Goal: Task Accomplishment & Management: Manage account settings

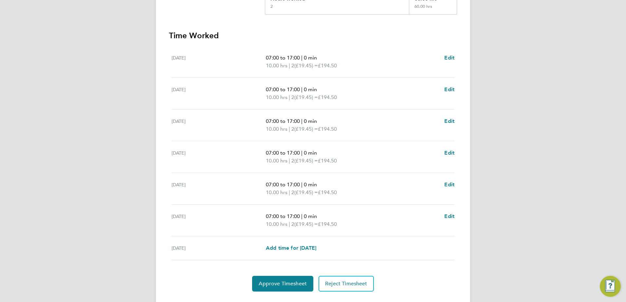
scroll to position [164, 0]
click at [281, 280] on span "Approve Timesheet" at bounding box center [282, 283] width 48 height 7
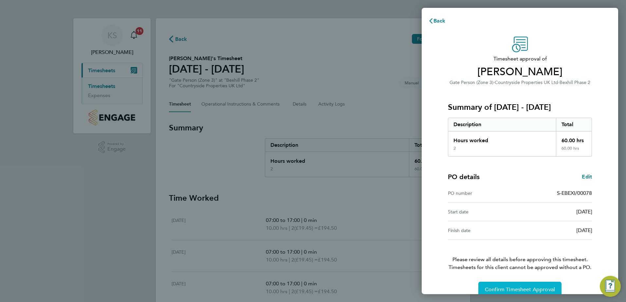
click at [509, 288] on span "Confirm Timesheet Approval" at bounding box center [520, 290] width 70 height 7
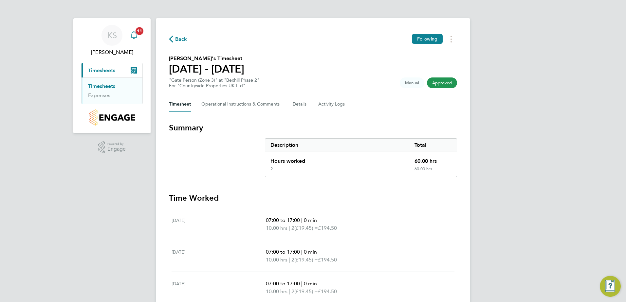
click at [139, 34] on span "11" at bounding box center [139, 31] width 8 height 8
click at [135, 31] on icon "Main navigation" at bounding box center [134, 35] width 8 height 8
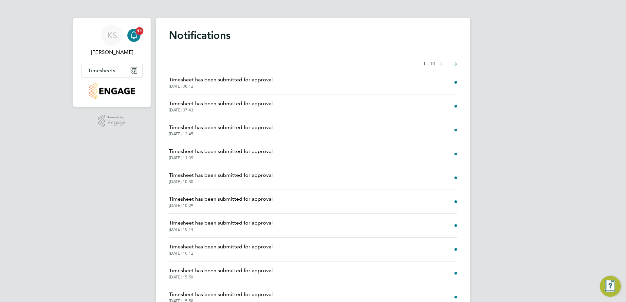
click at [225, 83] on span "Timesheet has been submitted for approval" at bounding box center [221, 80] width 104 height 8
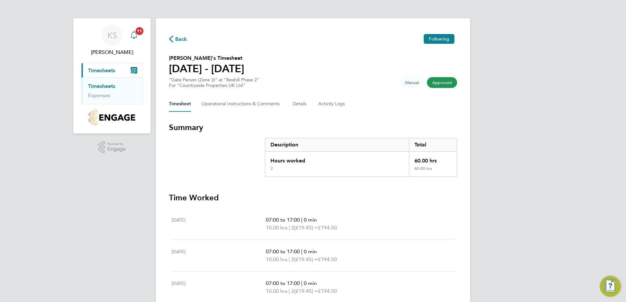
click at [138, 36] on div "Main navigation" at bounding box center [133, 35] width 13 height 13
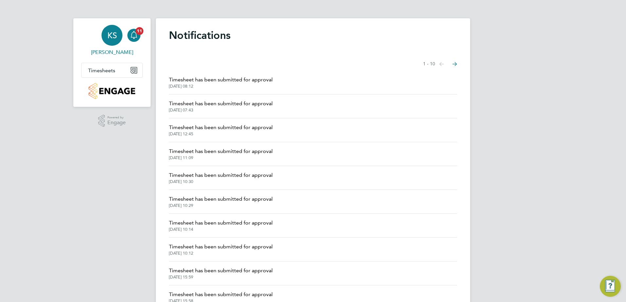
click at [123, 53] on span "[PERSON_NAME]" at bounding box center [112, 52] width 62 height 8
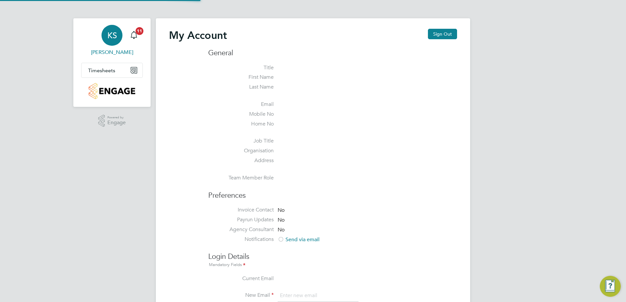
type input "[PERSON_NAME][EMAIL_ADDRESS][PERSON_NAME][DOMAIN_NAME]"
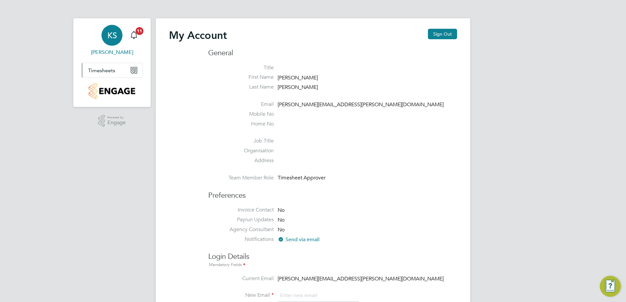
click at [100, 70] on span "Timesheets" at bounding box center [101, 70] width 27 height 6
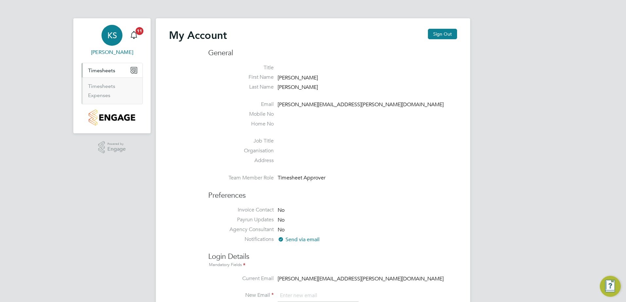
click at [111, 37] on span "KS" at bounding box center [111, 35] width 9 height 9
click at [109, 37] on span "KS" at bounding box center [111, 35] width 9 height 9
